Goal: Communication & Community: Share content

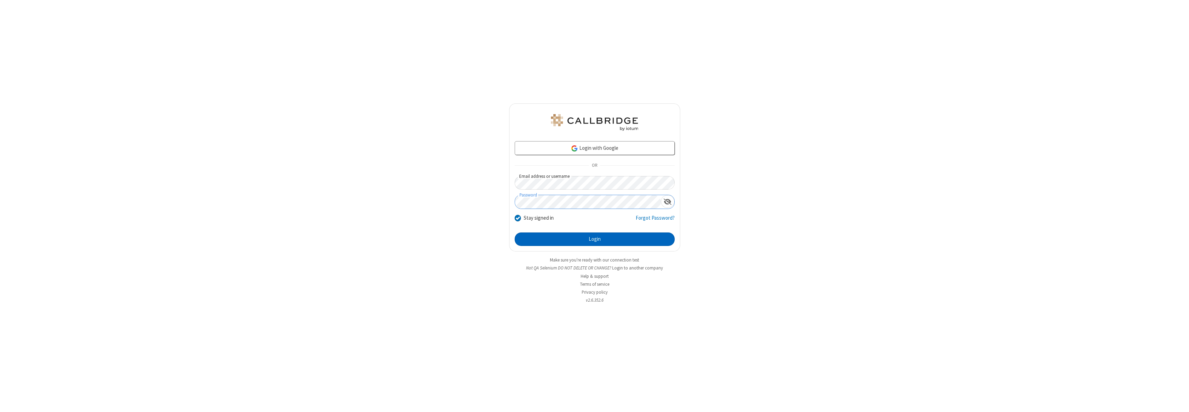
click at [595, 239] on button "Login" at bounding box center [595, 239] width 160 height 14
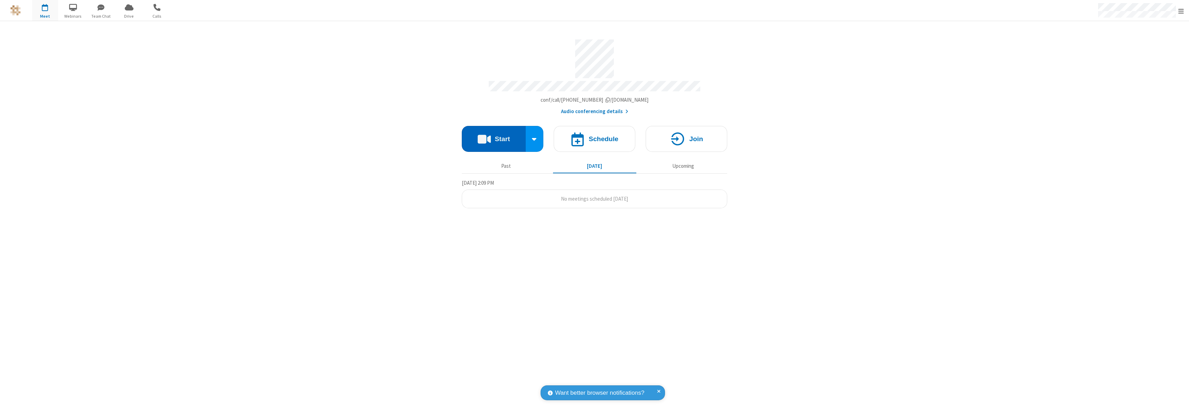
click at [494, 136] on button "Start" at bounding box center [494, 139] width 64 height 26
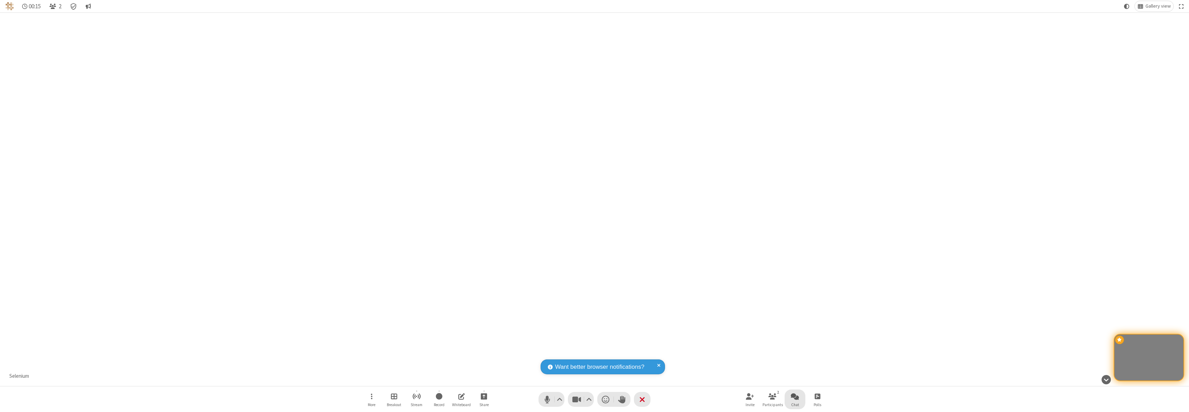
click at [795, 396] on span "Open chat" at bounding box center [795, 396] width 8 height 9
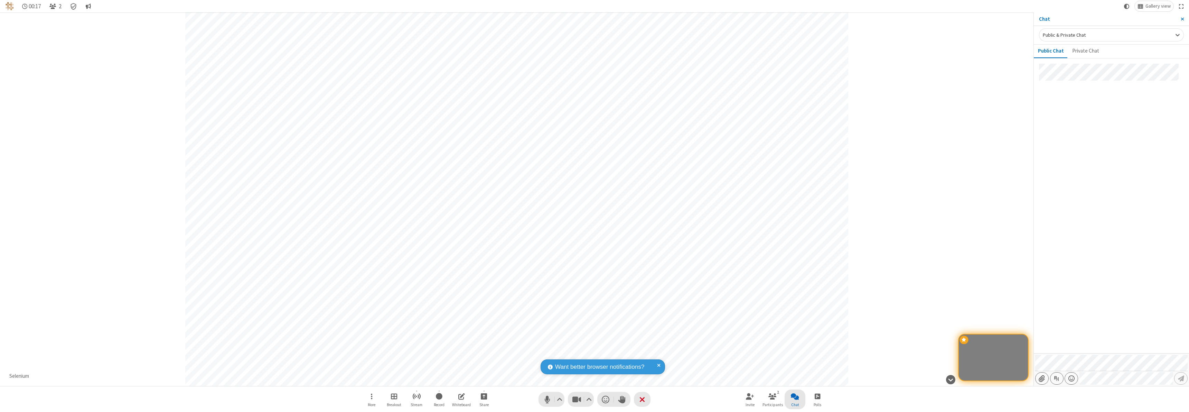
type input "C:\fakepath\doc_test.docx"
